Goal: Browse casually

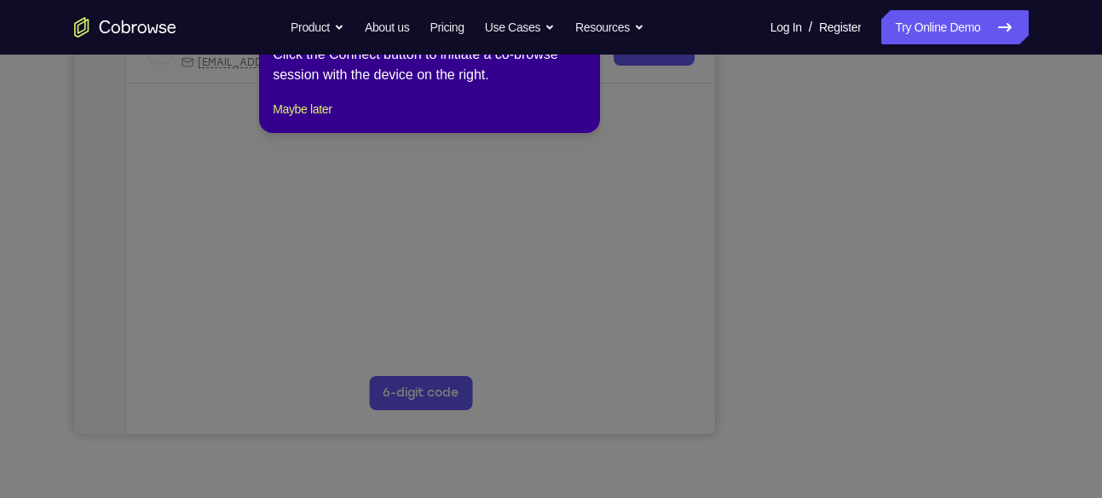
scroll to position [355, 0]
click at [328, 119] on button "Maybe later" at bounding box center [302, 109] width 59 height 20
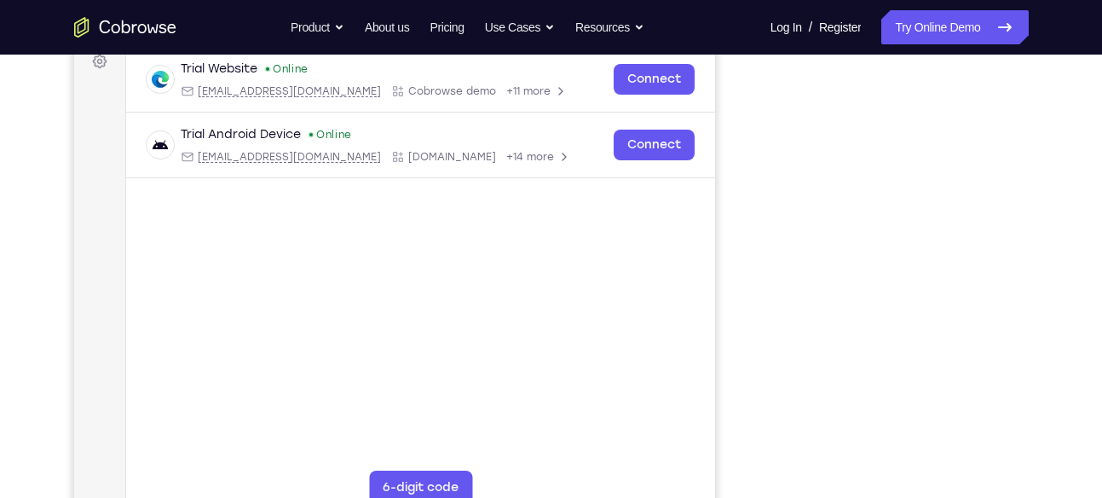
scroll to position [265, 0]
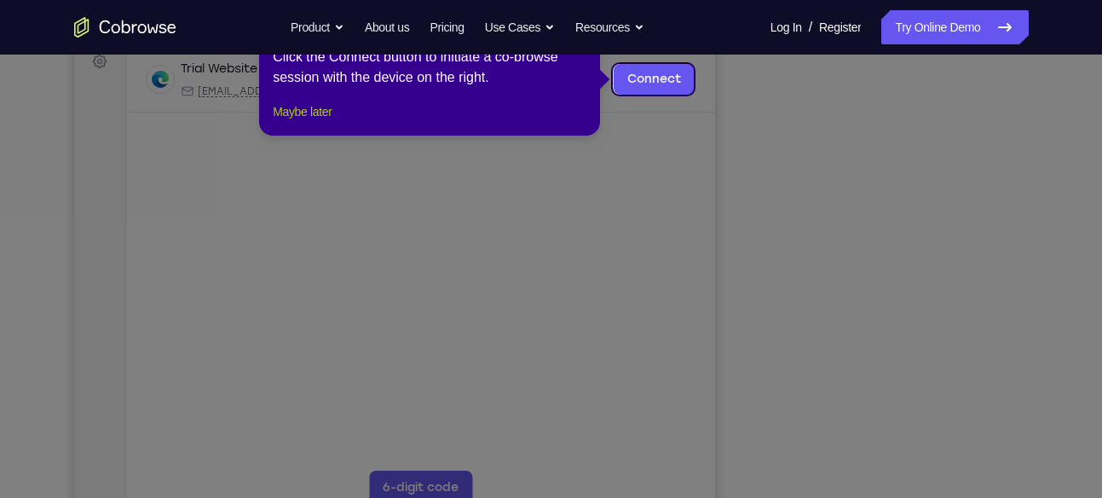
click at [328, 122] on button "Maybe later" at bounding box center [302, 111] width 59 height 20
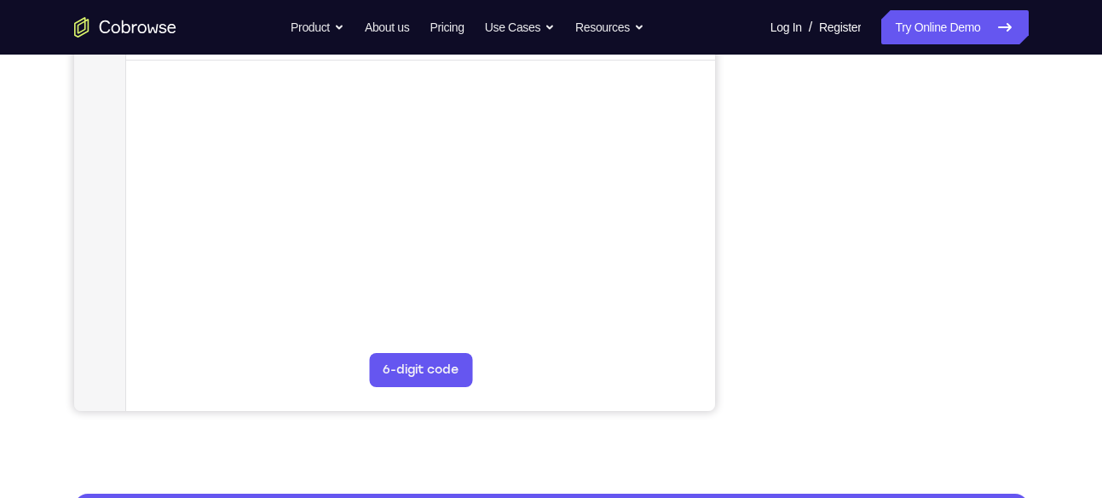
scroll to position [375, 0]
